Goal: Task Accomplishment & Management: Manage account settings

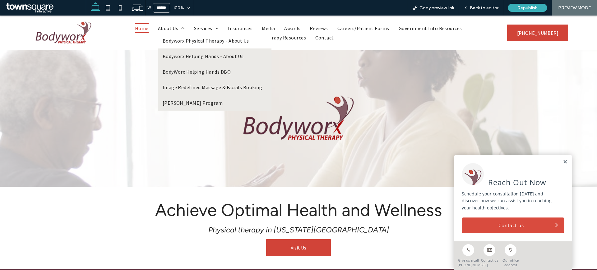
click at [180, 44] on link "Bodyworx Physical Therapy - About Us" at bounding box center [215, 41] width 114 height 16
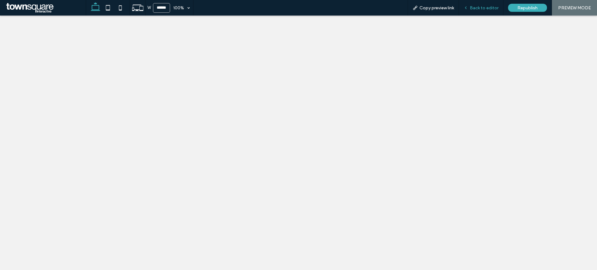
click at [485, 8] on span "Back to editor" at bounding box center [484, 7] width 29 height 5
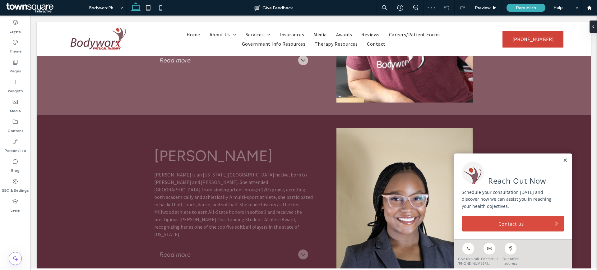
scroll to position [853, 0]
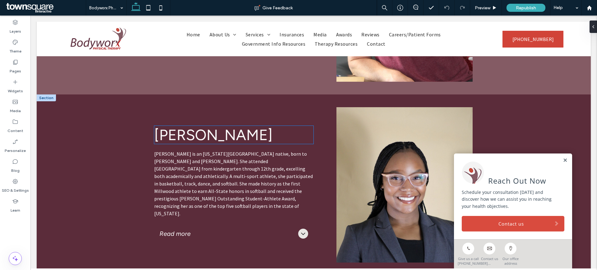
click at [269, 141] on h3 "Nykiah Hines" at bounding box center [233, 135] width 159 height 18
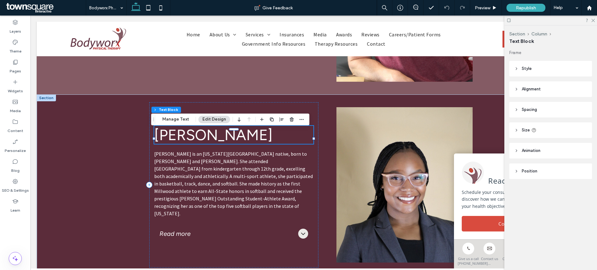
click at [249, 141] on h3 "Nykiah Hines" at bounding box center [233, 135] width 159 height 18
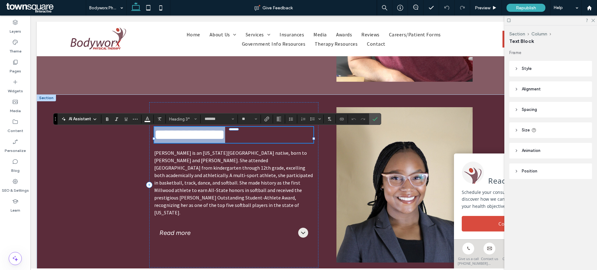
click at [249, 141] on h3 "**********" at bounding box center [233, 135] width 159 height 16
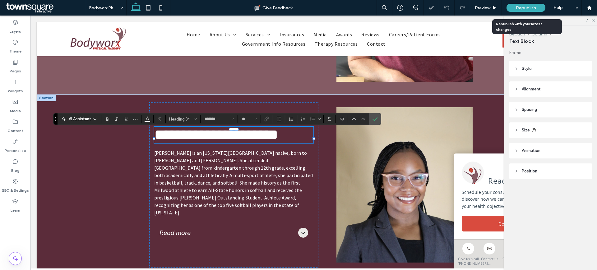
click at [519, 7] on span "Republish" at bounding box center [526, 7] width 20 height 5
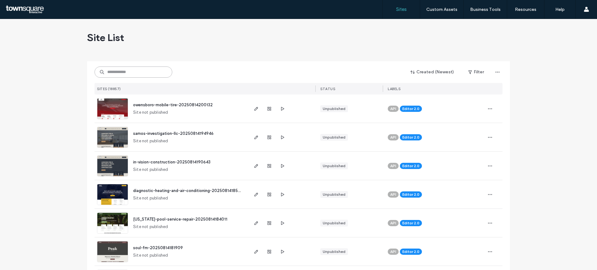
click at [133, 72] on input at bounding box center [134, 72] width 78 height 11
paste input "**********"
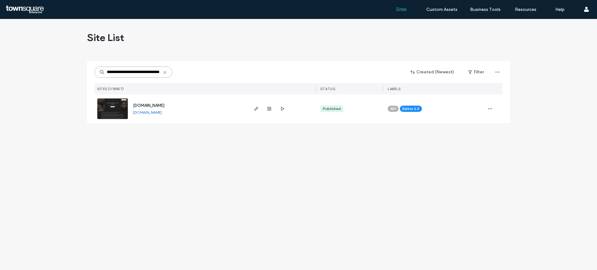
type input "**********"
click at [115, 113] on img at bounding box center [112, 120] width 30 height 42
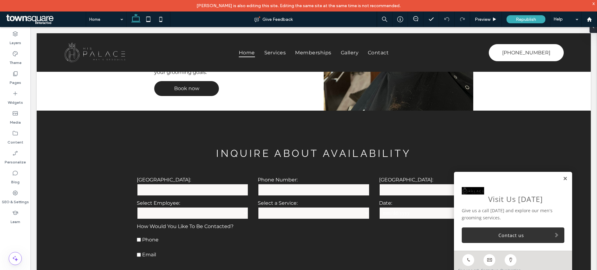
click at [563, 176] on link at bounding box center [565, 178] width 5 height 5
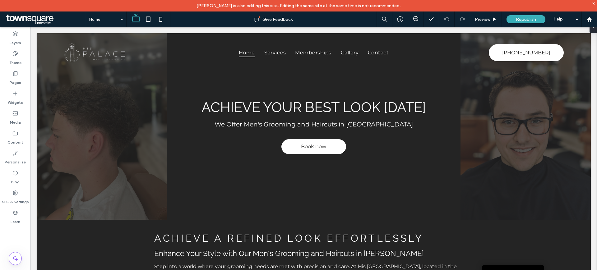
drag, startPoint x: 594, startPoint y: 234, endPoint x: 619, endPoint y: 42, distance: 193.8
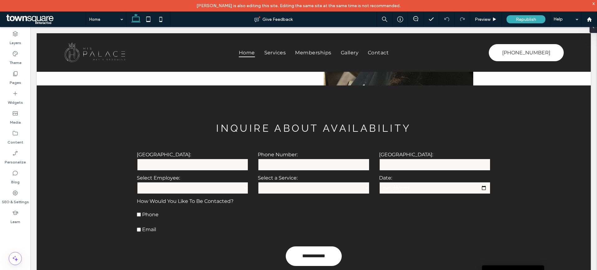
scroll to position [1378, 0]
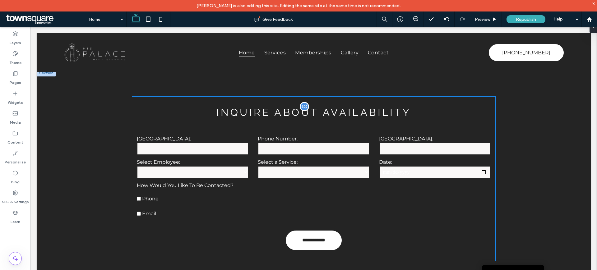
click at [448, 128] on form "**********" at bounding box center [313, 194] width 363 height 133
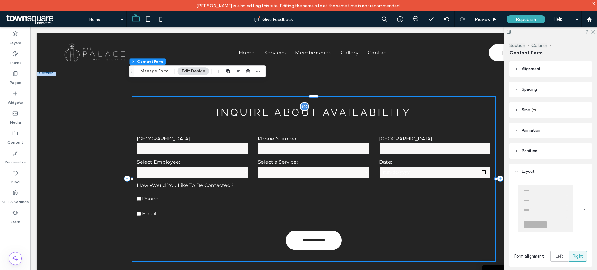
type input "*"
type input "***"
type input "*"
type input "***"
click at [249, 72] on icon "button" at bounding box center [248, 71] width 5 height 5
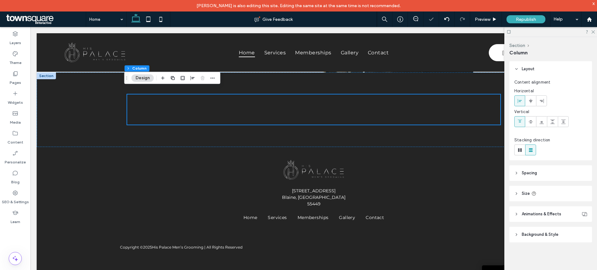
scroll to position [1366, 0]
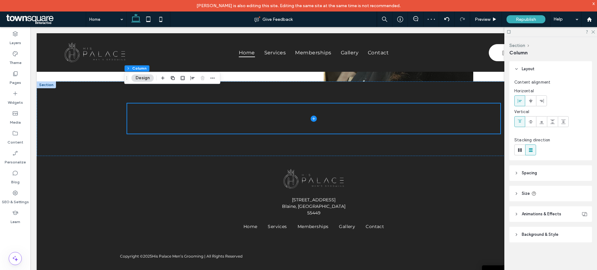
click at [593, 28] on div at bounding box center [550, 32] width 93 height 10
click at [593, 33] on icon at bounding box center [593, 32] width 4 height 4
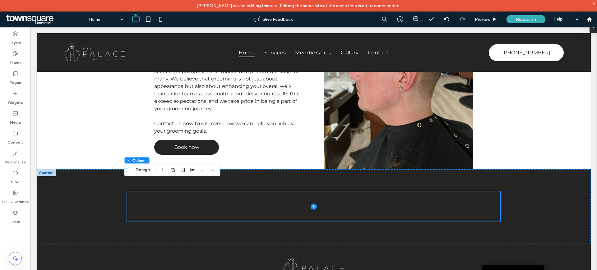
scroll to position [1274, 0]
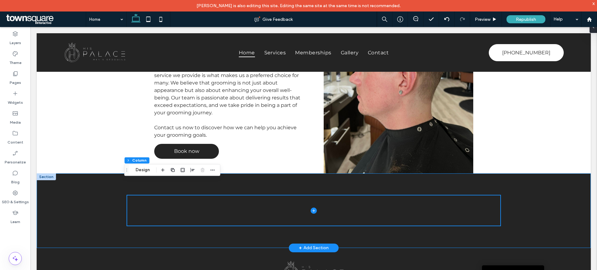
click at [292, 174] on div at bounding box center [313, 211] width 373 height 75
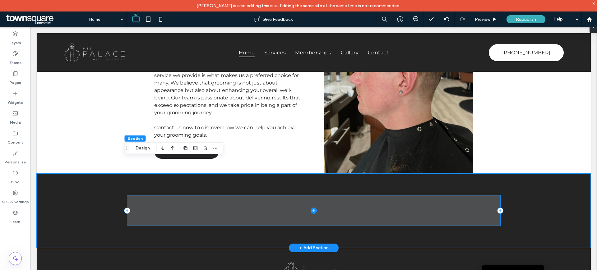
click at [276, 196] on span at bounding box center [313, 211] width 373 height 30
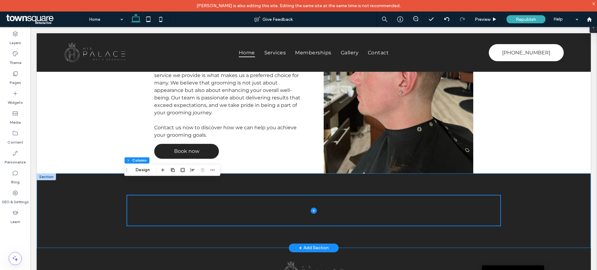
click at [99, 191] on div at bounding box center [314, 211] width 554 height 75
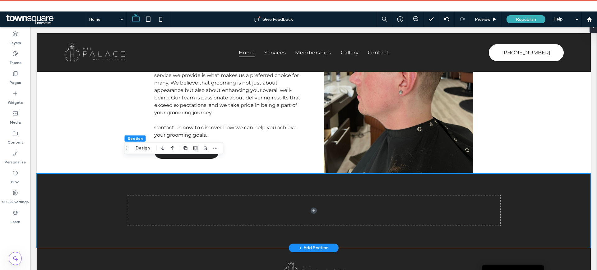
click at [45, 174] on div at bounding box center [314, 211] width 554 height 75
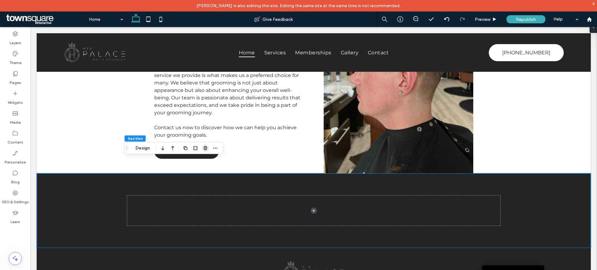
click at [204, 149] on use "button" at bounding box center [205, 148] width 4 height 4
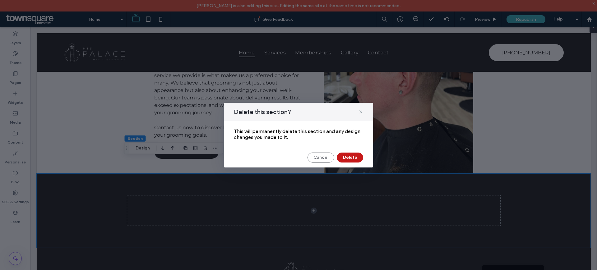
click at [355, 156] on button "Delete" at bounding box center [350, 158] width 26 height 10
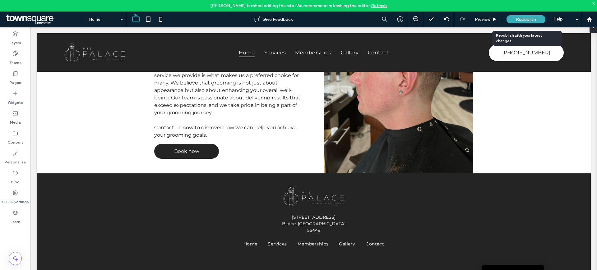
click at [516, 20] on span "Republish" at bounding box center [526, 19] width 20 height 5
